Goal: Task Accomplishment & Management: Use online tool/utility

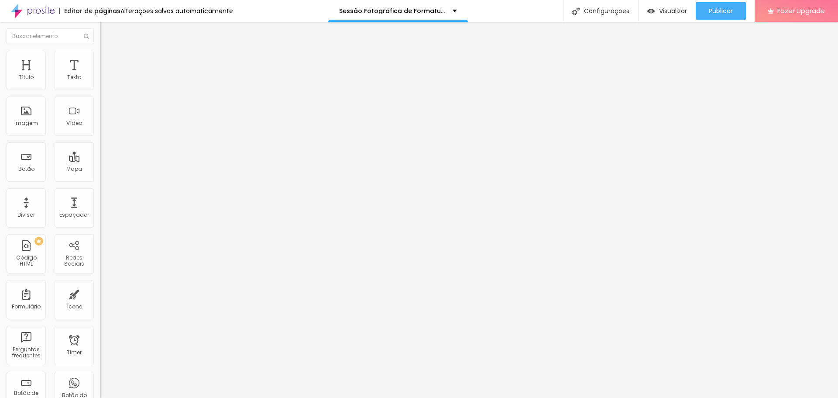
click at [100, 59] on li "Avançado" at bounding box center [150, 63] width 100 height 9
click at [108, 52] on span "Conteúdo" at bounding box center [121, 47] width 27 height 7
click at [100, 59] on li "Avançado" at bounding box center [150, 63] width 100 height 9
click at [100, 180] on input "[URL][DOMAIN_NAME]" at bounding box center [152, 175] width 105 height 9
click at [100, 88] on span at bounding box center [102, 91] width 5 height 7
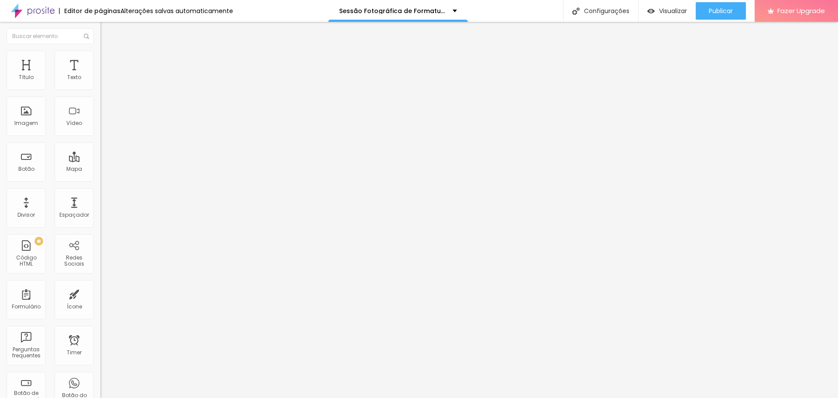
drag, startPoint x: 424, startPoint y: 134, endPoint x: 436, endPoint y: 151, distance: 20.5
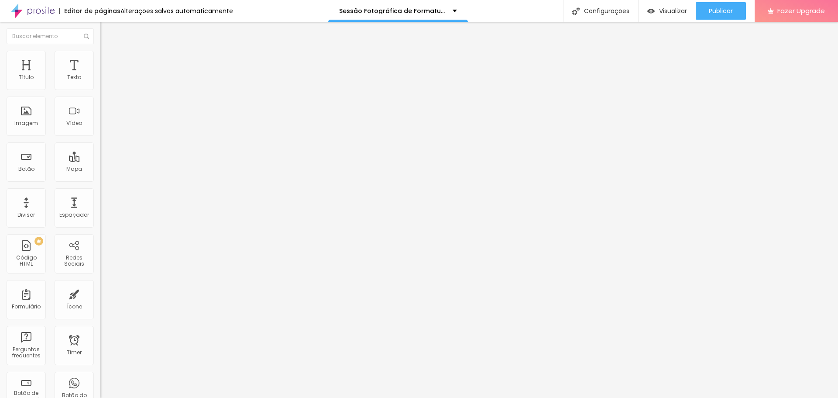
radio input "true"
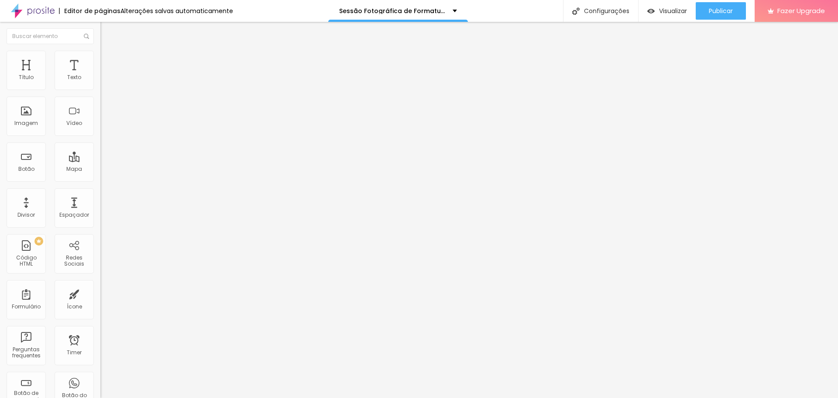
paste input "https://www.alboompay.com/estudiofloresta/pacote-essencial-taxa-de-participacao"
type input "https://www.alboompay.com/estudiofloresta/pacote-essencial-taxa-de-participacao"
click at [100, 59] on img at bounding box center [104, 63] width 8 height 8
click at [100, 320] on input "btn1" at bounding box center [152, 324] width 105 height 9
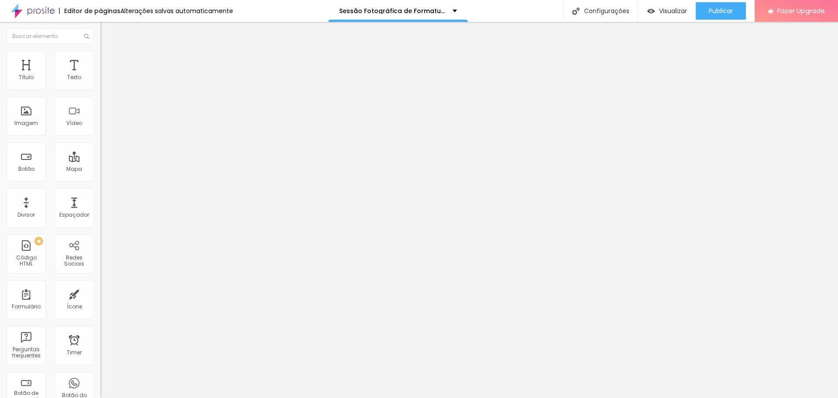
type input "btn0"
click at [108, 62] on span "Avançado" at bounding box center [122, 65] width 29 height 7
click at [100, 59] on img at bounding box center [104, 63] width 8 height 8
click at [108, 62] on span "Avançado" at bounding box center [122, 65] width 29 height 7
click at [100, 179] on input "https://www.alboompay.com/estudiofloresta/taxa-de-participacao-r-10-00-por-alun…" at bounding box center [152, 175] width 105 height 9
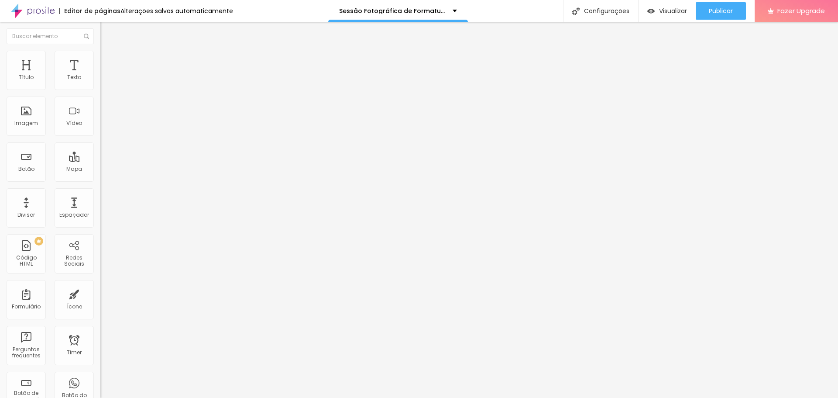
click at [100, 59] on img at bounding box center [104, 63] width 8 height 8
click at [108, 52] on span "Conteúdo" at bounding box center [121, 47] width 27 height 7
click at [100, 59] on img at bounding box center [104, 63] width 8 height 8
click at [607, 11] on div "Configurações" at bounding box center [600, 11] width 75 height 22
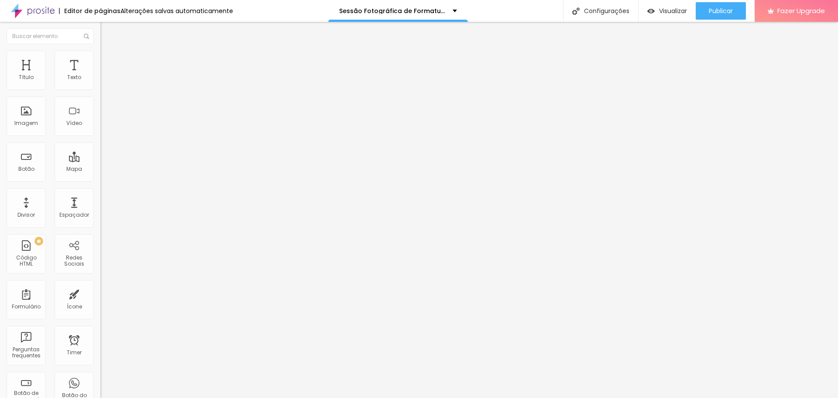
click at [100, 381] on li "Desktop" at bounding box center [150, 383] width 100 height 5
click at [100, 54] on li "Estilo" at bounding box center [150, 55] width 100 height 9
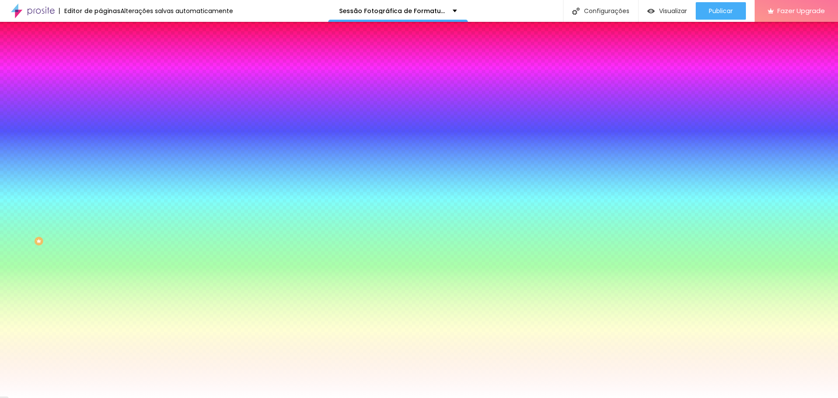
click at [100, 91] on span "Nenhum" at bounding box center [111, 86] width 23 height 7
click at [100, 103] on div "Parallax" at bounding box center [150, 100] width 100 height 5
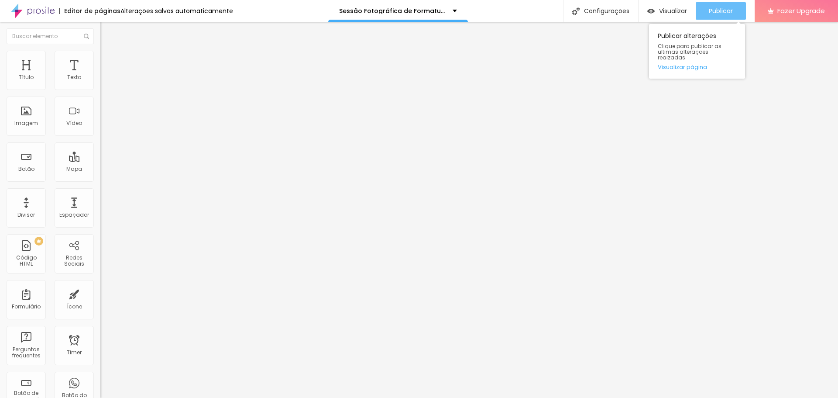
click at [726, 11] on span "Publicar" at bounding box center [721, 10] width 24 height 7
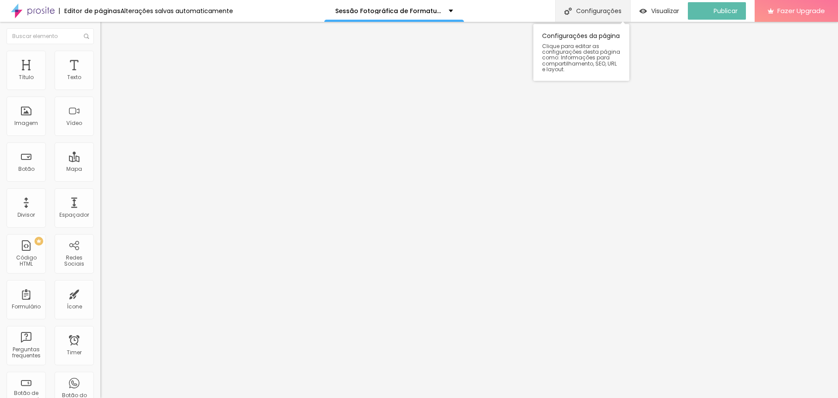
click at [615, 17] on div "Configurações" at bounding box center [592, 11] width 75 height 22
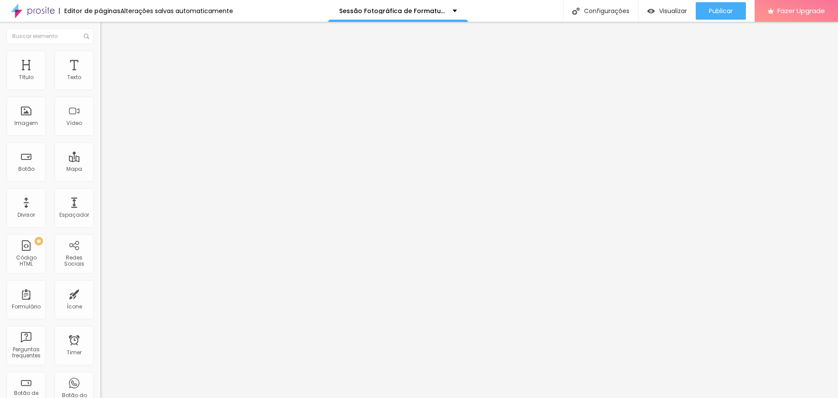
drag, startPoint x: 395, startPoint y: 165, endPoint x: 358, endPoint y: 165, distance: 37.1
drag, startPoint x: 395, startPoint y: 163, endPoint x: 360, endPoint y: 164, distance: 34.5
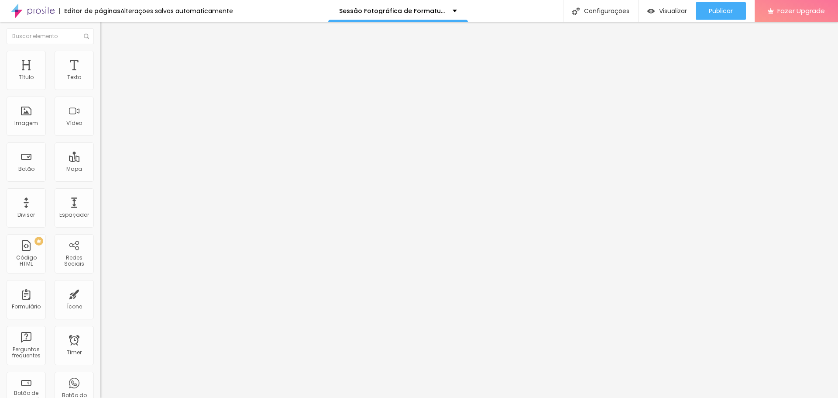
paste textarea
drag, startPoint x: 430, startPoint y: 154, endPoint x: 359, endPoint y: 155, distance: 70.3
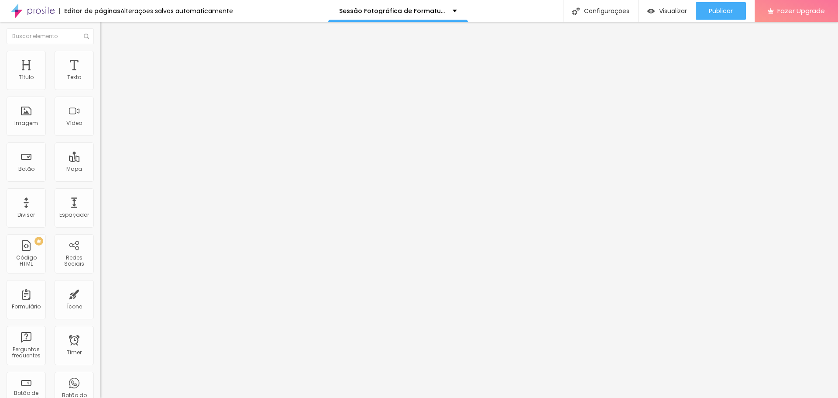
click at [100, 59] on li "Avançado" at bounding box center [150, 63] width 100 height 9
drag, startPoint x: 47, startPoint y: 74, endPoint x: 47, endPoint y: 58, distance: 16.2
click at [100, 70] on div "Conteúdo Estilo Avançado 20 Espaço de cima 20 Espaço de baixo Visível nos dispo…" at bounding box center [150, 214] width 100 height 344
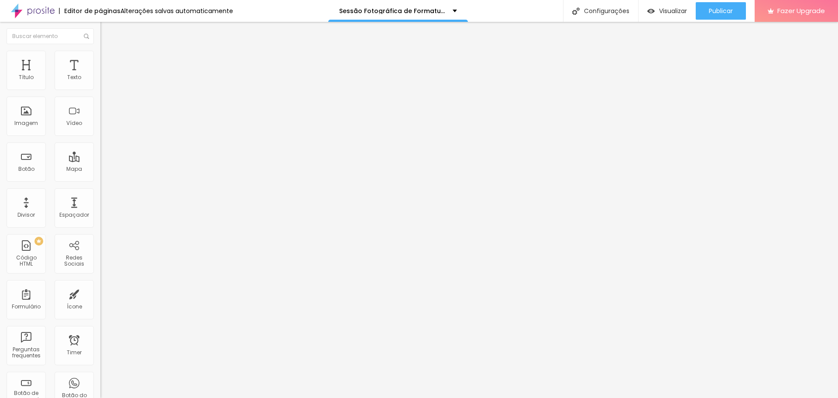
click at [100, 57] on li "Estilo" at bounding box center [150, 55] width 100 height 9
click at [100, 59] on li "Avançado" at bounding box center [150, 63] width 100 height 9
click at [100, 197] on input "text" at bounding box center [152, 201] width 105 height 9
type input "F"
type input "form4"
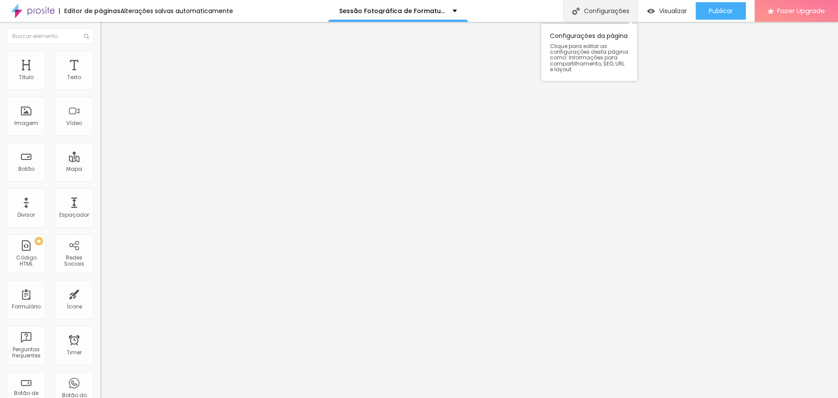
click at [602, 4] on div "Configurações" at bounding box center [600, 11] width 75 height 22
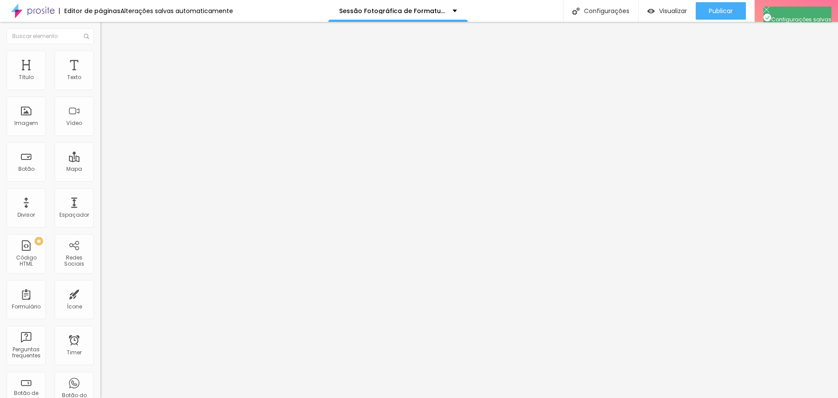
scroll to position [26, 0]
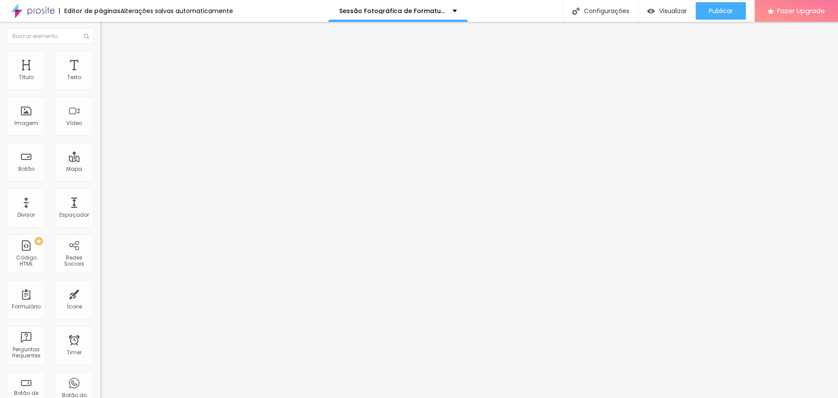
drag, startPoint x: 377, startPoint y: 251, endPoint x: 359, endPoint y: 230, distance: 27.6
paste textarea
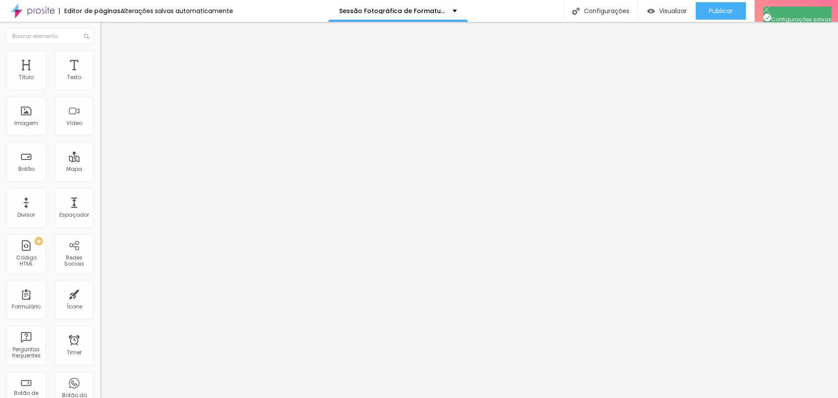
scroll to position [0, 0]
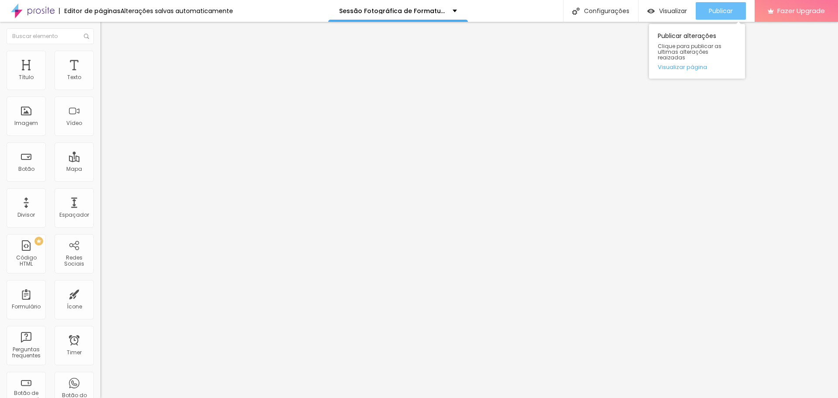
click at [718, 7] on span "Publicar" at bounding box center [721, 10] width 24 height 7
click at [695, 64] on link "Visualizar página" at bounding box center [697, 67] width 79 height 6
click at [100, 54] on img at bounding box center [104, 55] width 8 height 8
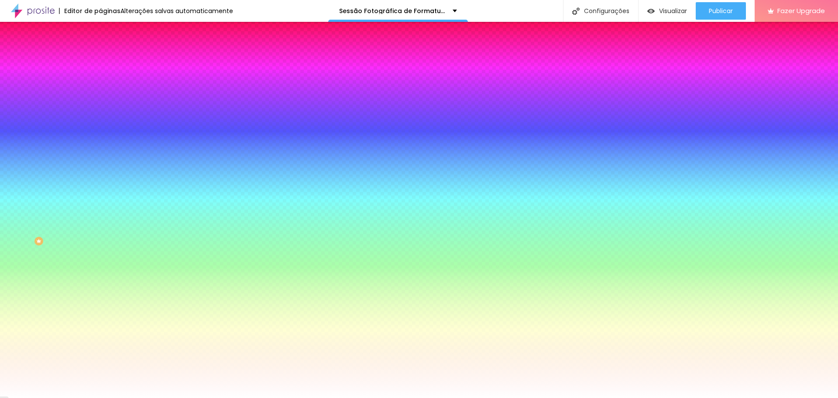
click at [100, 172] on div at bounding box center [150, 172] width 100 height 0
drag, startPoint x: 83, startPoint y: 244, endPoint x: 86, endPoint y: 281, distance: 36.8
click at [100, 281] on div "Botão Tipografia Voltar ao padrão Borda Voltar ao padrão Sombra DESATIVADO Volt…" at bounding box center [150, 178] width 100 height 220
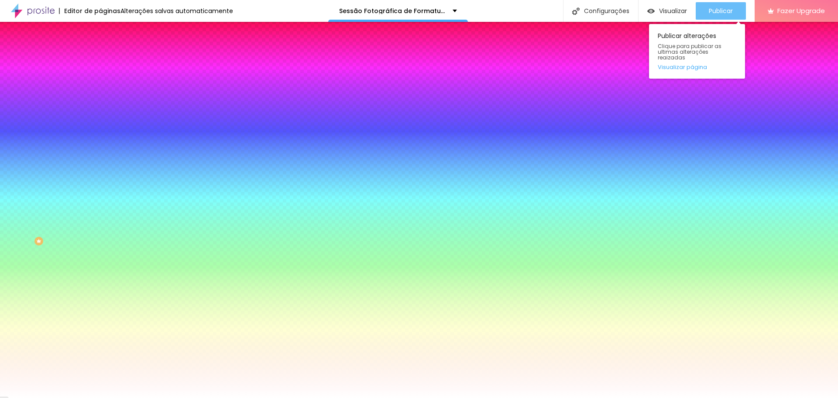
click at [724, 7] on span "Publicar" at bounding box center [721, 10] width 24 height 7
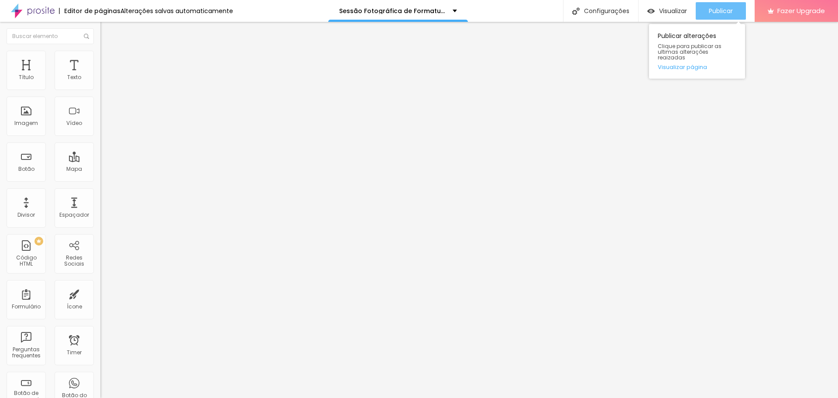
click at [698, 11] on button "Publicar" at bounding box center [721, 10] width 50 height 17
click at [100, 74] on span "Formulário" at bounding box center [114, 70] width 29 height 7
click at [100, 88] on img at bounding box center [102, 90] width 5 height 5
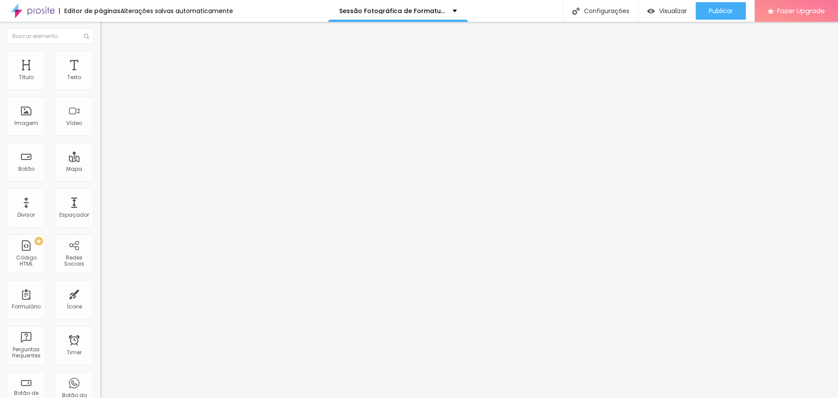
scroll to position [75, 0]
click at [100, 88] on img at bounding box center [102, 90] width 5 height 5
click at [100, 180] on input "https://www.alboompay.com/estudiofloresta/pacote-familia-taxa-de-participacao" at bounding box center [152, 175] width 105 height 9
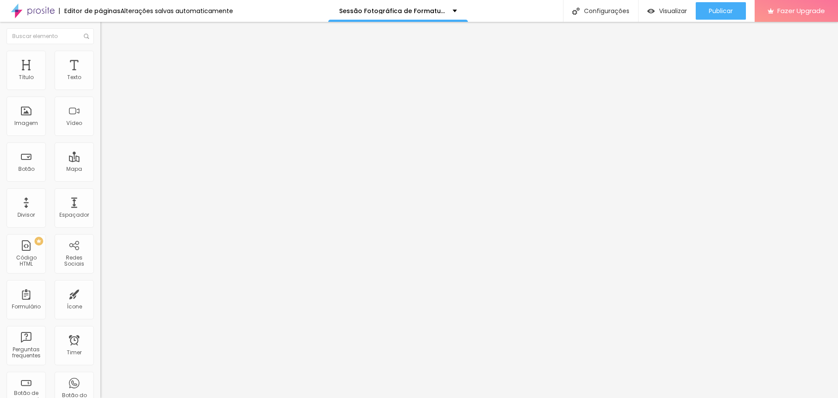
click at [100, 180] on input "https://www.alboompay.com/estudiofloresta/pacote-premium-taxa-de-participacao" at bounding box center [152, 175] width 105 height 9
click at [100, 88] on span at bounding box center [102, 91] width 5 height 7
paste input "taxa-de-participacao-r-10-00-por-aluno-nao-inclui-fotos"
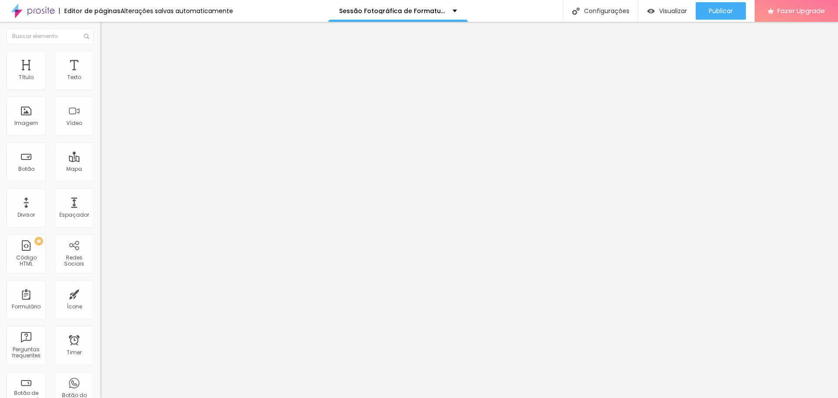
scroll to position [0, 46]
type input "https://www.alboompay.com/estudiofloresta/taxa-de-participacao-r-10-00-por-alun…"
click at [710, 8] on span "Publicar" at bounding box center [721, 10] width 24 height 7
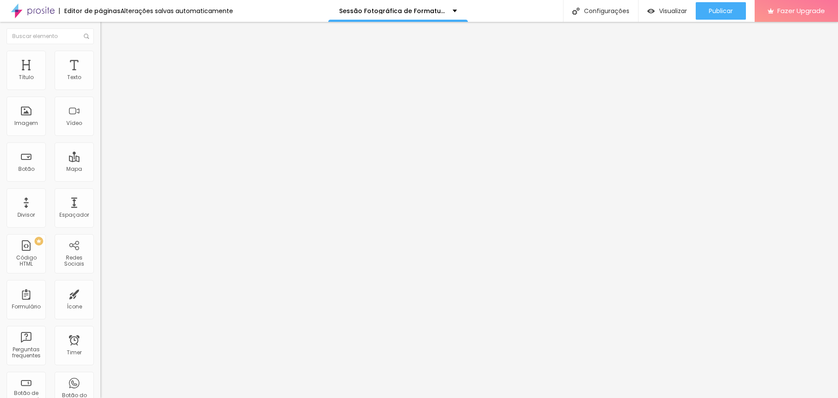
click at [100, 51] on img at bounding box center [104, 55] width 8 height 8
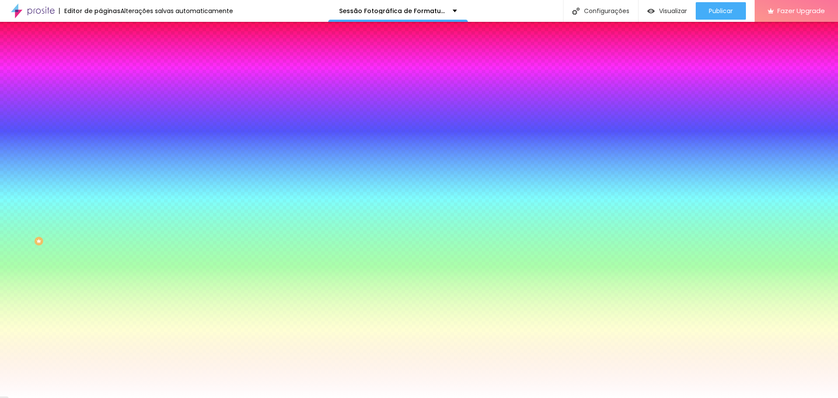
click at [100, 50] on img at bounding box center [104, 46] width 8 height 8
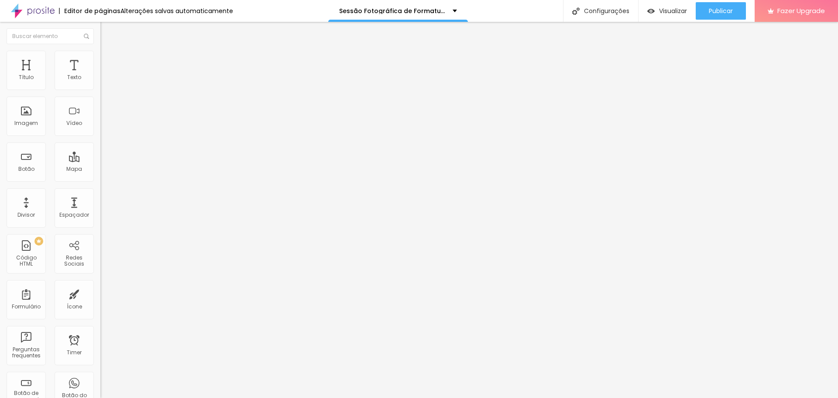
click at [100, 88] on span at bounding box center [102, 91] width 5 height 7
click at [100, 88] on img at bounding box center [102, 90] width 5 height 5
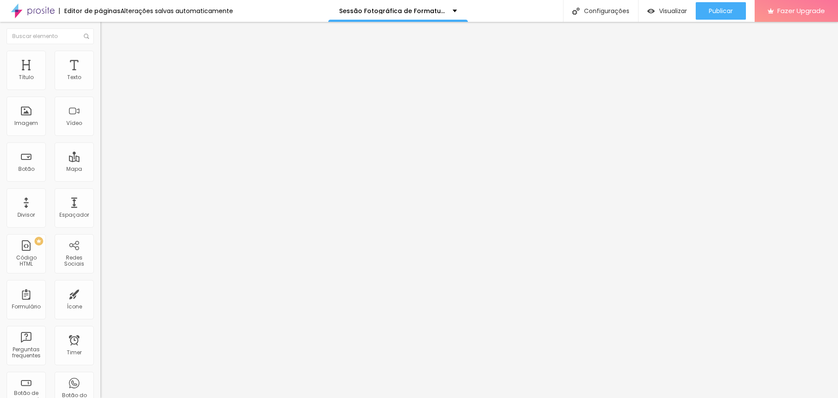
paste input "pacote-essencial-taxa-de-participacao"
type input "https://www.alboompay.com/estudiofloresta/pacote-essencial-taxa-de-participacao"
click at [100, 88] on span at bounding box center [102, 91] width 5 height 7
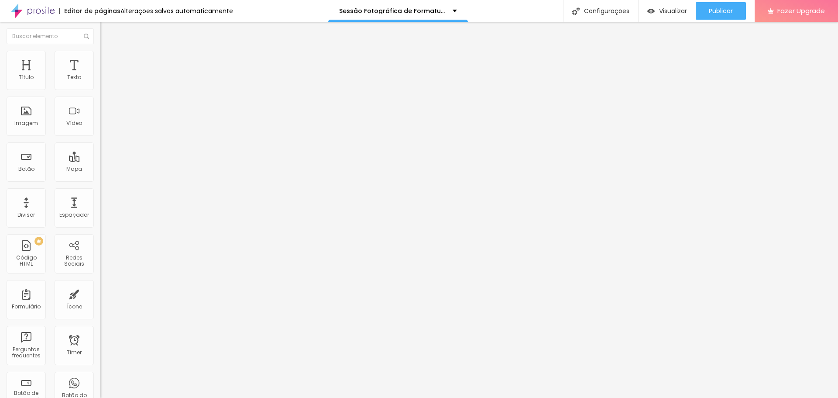
click at [100, 88] on span at bounding box center [102, 91] width 5 height 7
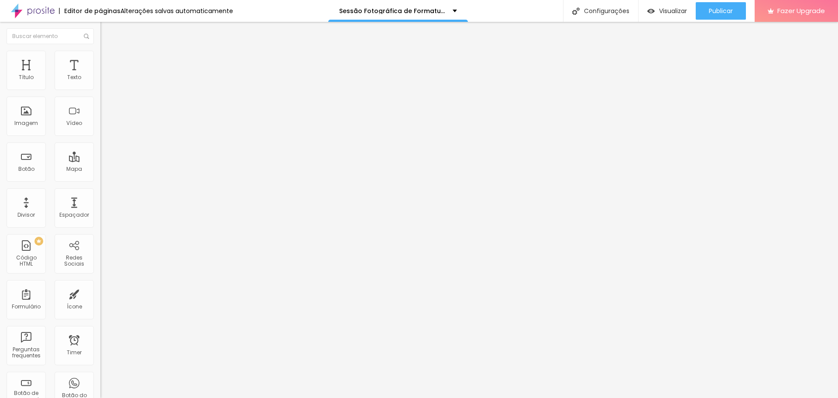
click at [720, 8] on span "Publicar" at bounding box center [721, 10] width 24 height 7
click at [689, 67] on div "Publicar alterações Clique para publicar as ultimas alterações reaizadas Visual…" at bounding box center [697, 51] width 96 height 55
click at [689, 66] on div "Publicar alterações Clique para publicar as ultimas alterações reaizadas Visual…" at bounding box center [697, 51] width 96 height 55
click at [690, 64] on link "Visualizar página" at bounding box center [697, 67] width 79 height 6
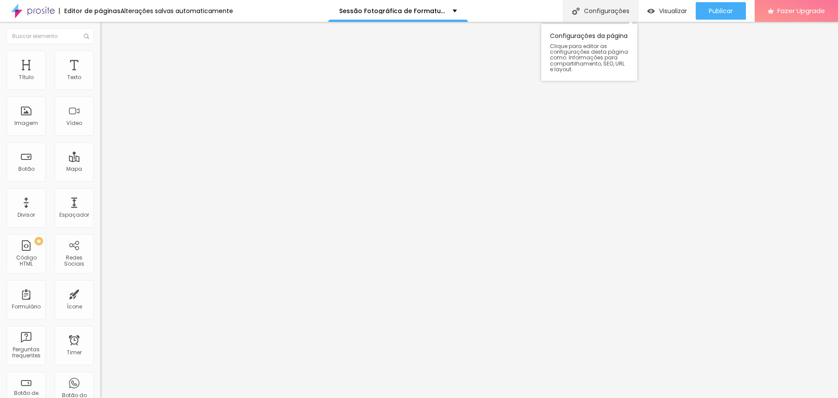
click at [604, 7] on div "Configurações" at bounding box center [600, 11] width 75 height 22
click at [100, 59] on li "Avançado" at bounding box center [150, 63] width 100 height 9
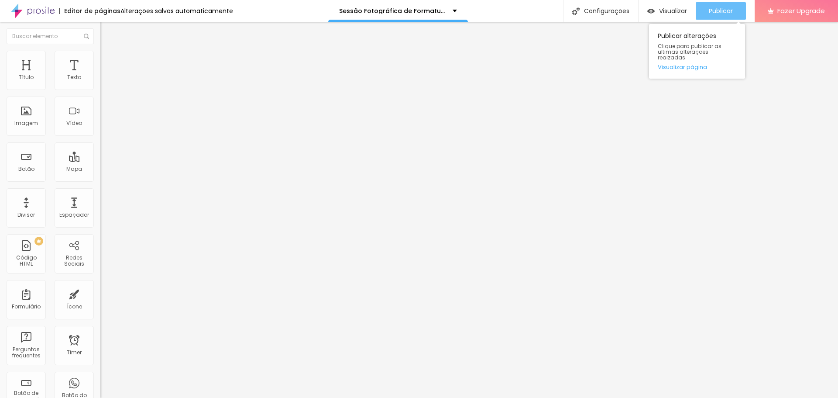
click at [723, 12] on span "Publicar" at bounding box center [721, 10] width 24 height 7
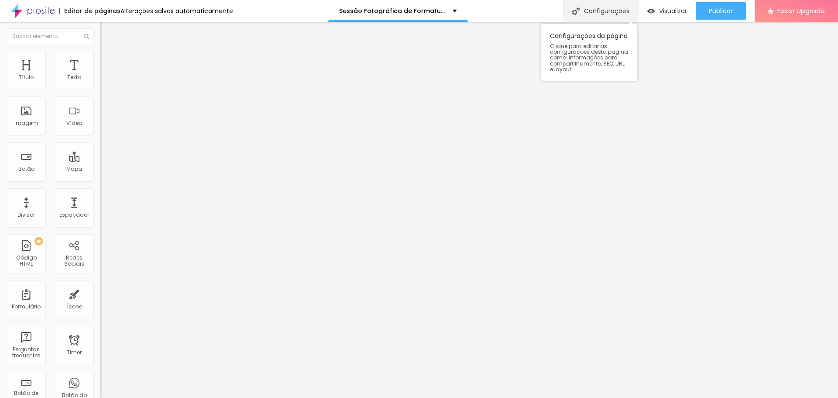
click at [608, 8] on div "Configurações" at bounding box center [600, 11] width 75 height 22
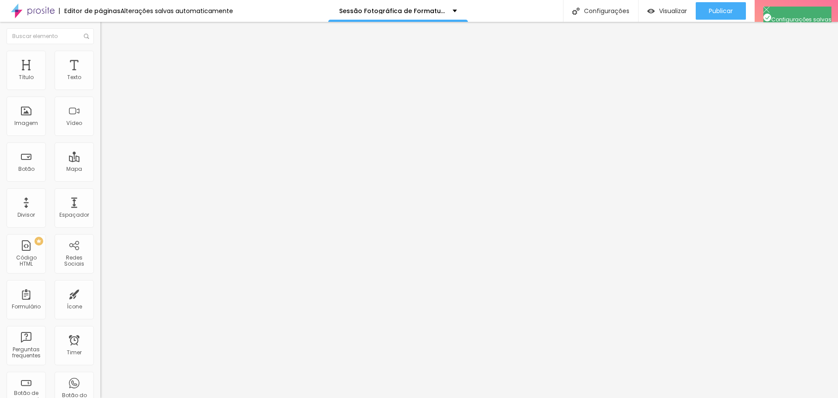
scroll to position [62, 0]
click at [106, 85] on div "Pedido de Fotos Pct Essencial" at bounding box center [150, 81] width 89 height 8
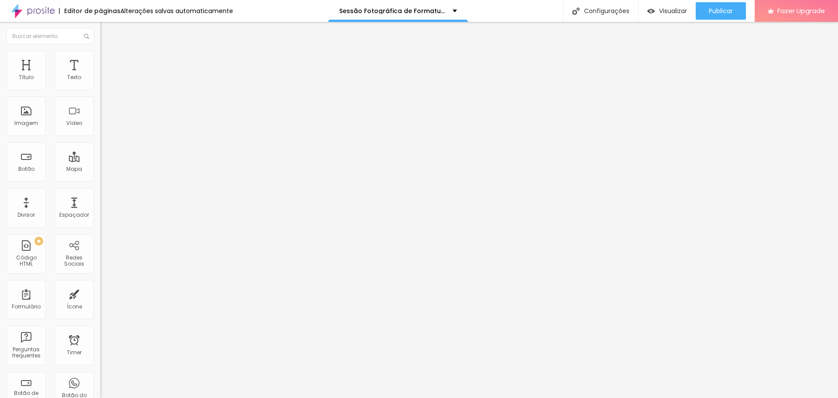
click at [100, 59] on img at bounding box center [104, 63] width 8 height 8
click at [100, 197] on input "text" at bounding box center [152, 201] width 105 height 9
type input "form4"
click at [605, 6] on div "Configurações" at bounding box center [600, 11] width 75 height 22
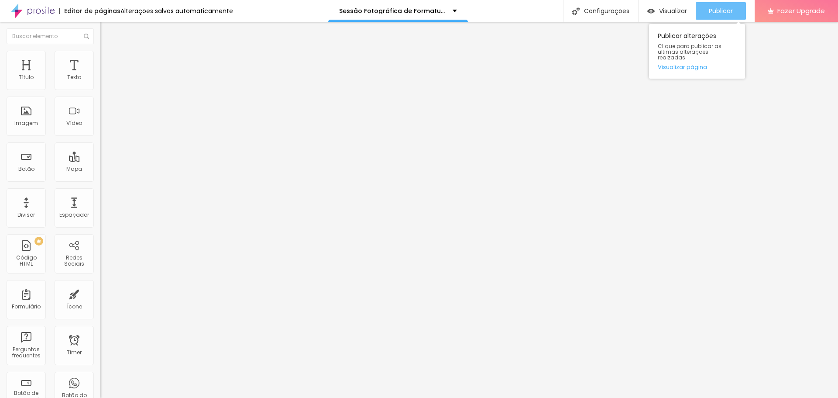
click at [722, 5] on div "Publicar" at bounding box center [721, 10] width 24 height 17
click at [691, 64] on link "Visualizar página" at bounding box center [697, 67] width 79 height 6
click at [100, 55] on ul "Conteúdo Estilo Avançado" at bounding box center [150, 55] width 100 height 26
click at [100, 54] on img at bounding box center [104, 55] width 8 height 8
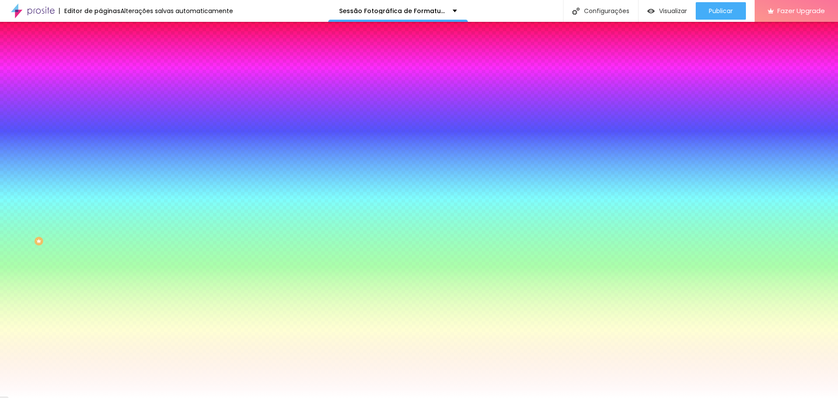
click at [100, 59] on li "Avançado" at bounding box center [150, 63] width 100 height 9
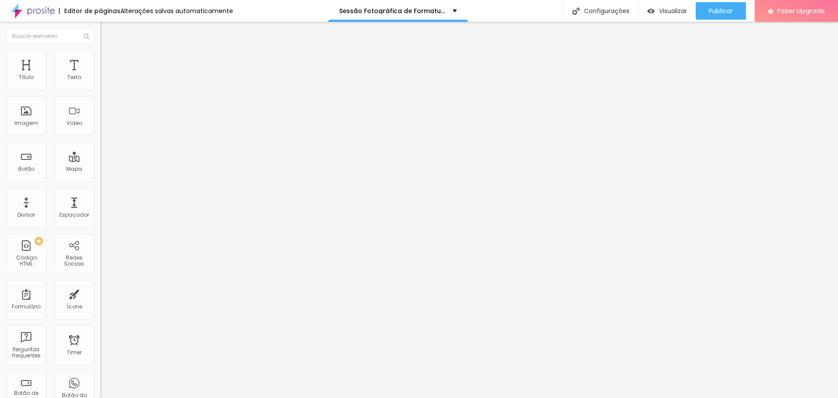
click at [100, 59] on li "Avançado" at bounding box center [150, 63] width 100 height 9
click at [100, 197] on input "form4" at bounding box center [152, 201] width 105 height 9
click at [100, 59] on li "Avançado" at bounding box center [150, 63] width 100 height 9
click at [108, 62] on span "Avançado" at bounding box center [122, 65] width 29 height 7
drag, startPoint x: 0, startPoint y: 113, endPoint x: 67, endPoint y: 112, distance: 66.8
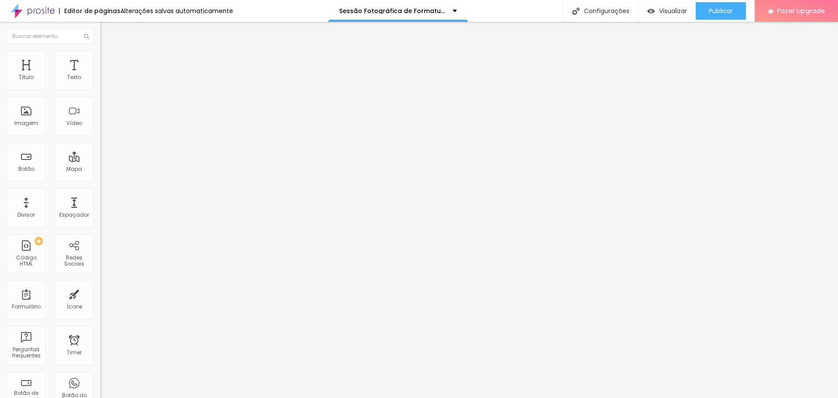
click at [100, 113] on div "20 Espaçamento entre colunas 20 px Espaçamento vertical ID Html form2 Classes H…" at bounding box center [150, 251] width 100 height 367
click at [108, 62] on span "Avançado" at bounding box center [122, 65] width 29 height 7
click at [100, 59] on img at bounding box center [104, 63] width 8 height 8
click at [100, 59] on li "Avançado" at bounding box center [150, 63] width 100 height 9
click at [100, 197] on input "form4" at bounding box center [152, 201] width 105 height 9
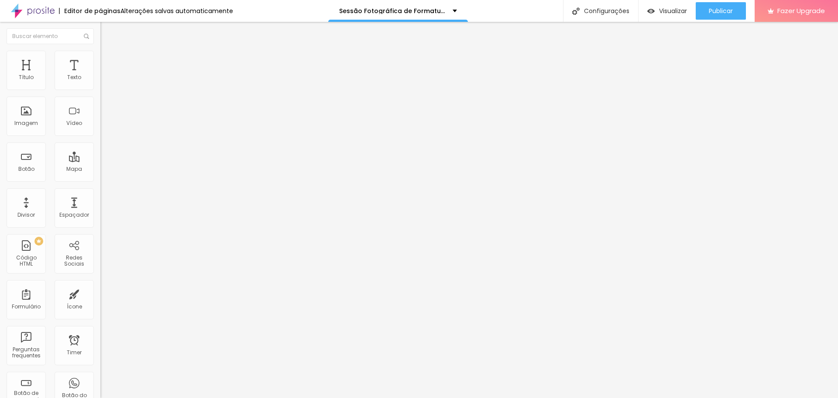
drag, startPoint x: 38, startPoint y: 115, endPoint x: 0, endPoint y: 117, distance: 38.0
click at [100, 117] on div "20 px Espaçamento Interno ID Html form4 Classes Html Visível nos dispositivos C…" at bounding box center [150, 190] width 100 height 244
drag, startPoint x: 89, startPoint y: 40, endPoint x: 84, endPoint y: 49, distance: 10.8
click at [100, 40] on button "Editar Seção" at bounding box center [150, 32] width 100 height 20
click at [108, 64] on span "Avançado" at bounding box center [122, 65] width 29 height 7
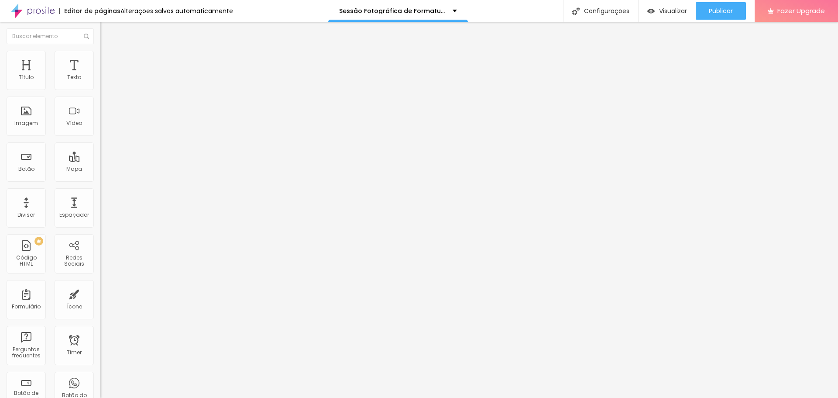
click at [100, 320] on input "form2" at bounding box center [152, 324] width 105 height 9
type input "form4"
click at [721, 8] on span "Publicar" at bounding box center [721, 10] width 24 height 7
click at [108, 63] on span "Avançado" at bounding box center [122, 65] width 29 height 7
click at [100, 66] on li "Avançado" at bounding box center [150, 63] width 100 height 9
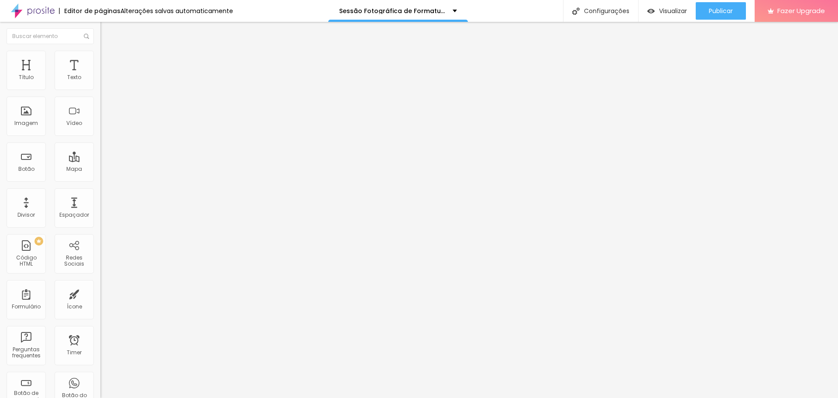
click at [100, 59] on img at bounding box center [104, 63] width 8 height 8
click at [108, 62] on span "Avançado" at bounding box center [122, 65] width 29 height 7
click at [100, 59] on img at bounding box center [104, 63] width 8 height 8
click at [716, 3] on div "Publicar" at bounding box center [721, 10] width 24 height 17
